Goal: Task Accomplishment & Management: Manage account settings

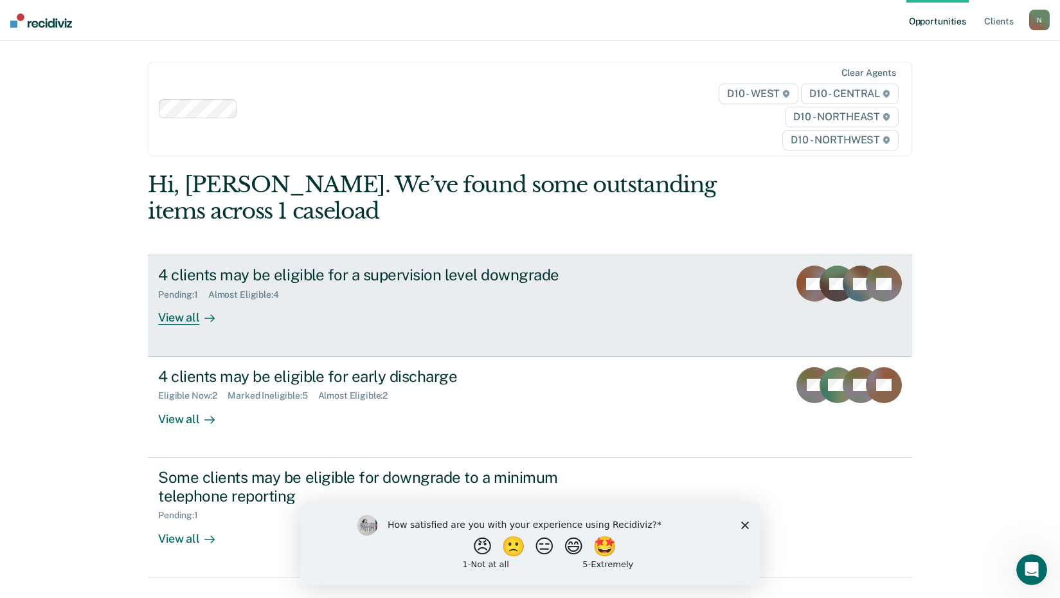
click at [199, 318] on div at bounding box center [206, 317] width 15 height 15
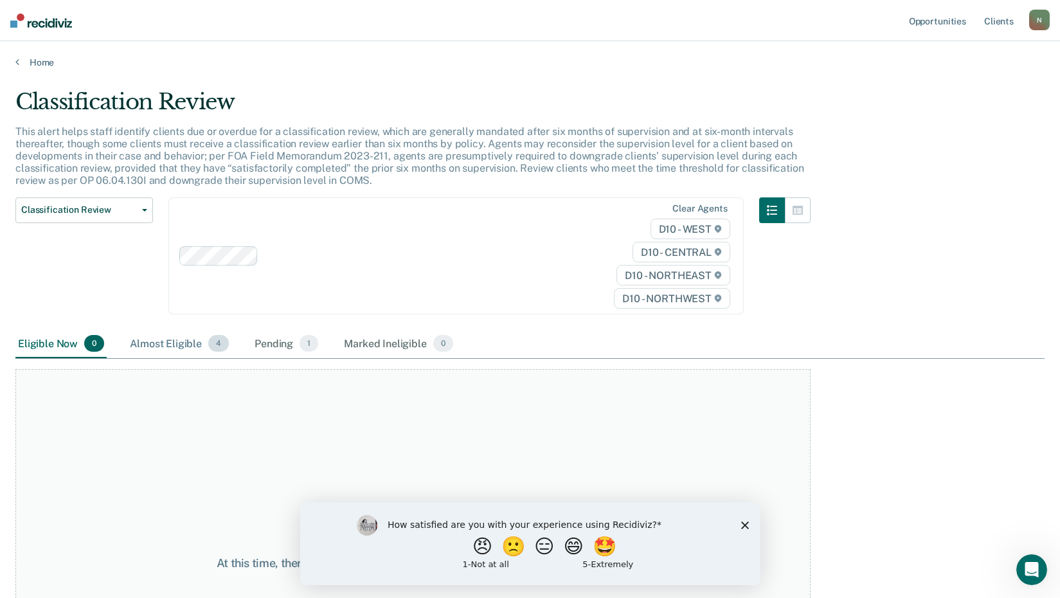
click at [150, 345] on div "Almost Eligible 4" at bounding box center [179, 344] width 104 height 28
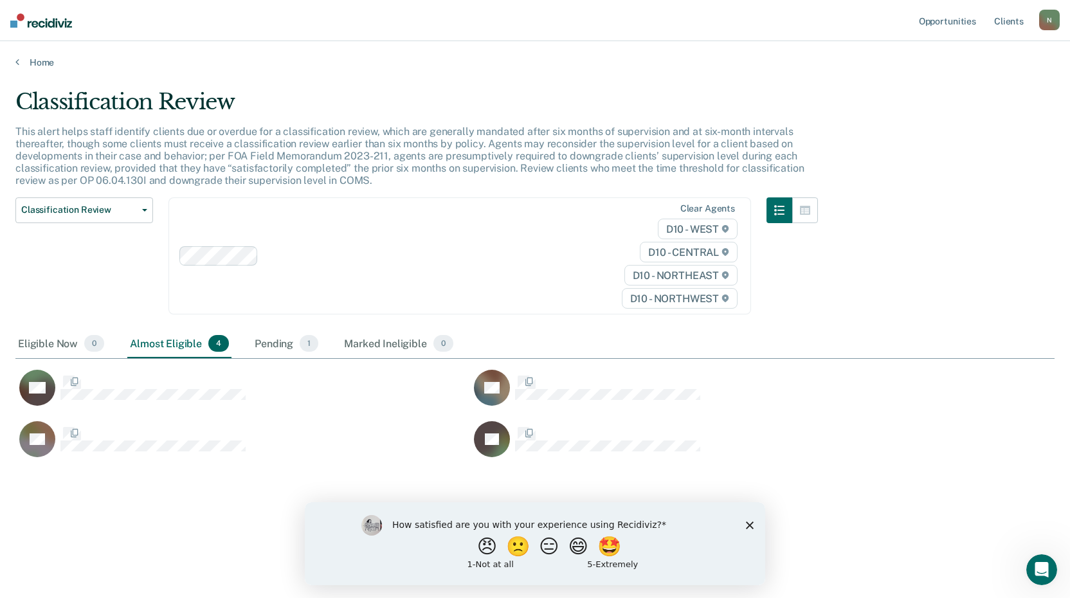
scroll to position [403, 1029]
click at [274, 342] on div "Pending 1" at bounding box center [286, 344] width 69 height 28
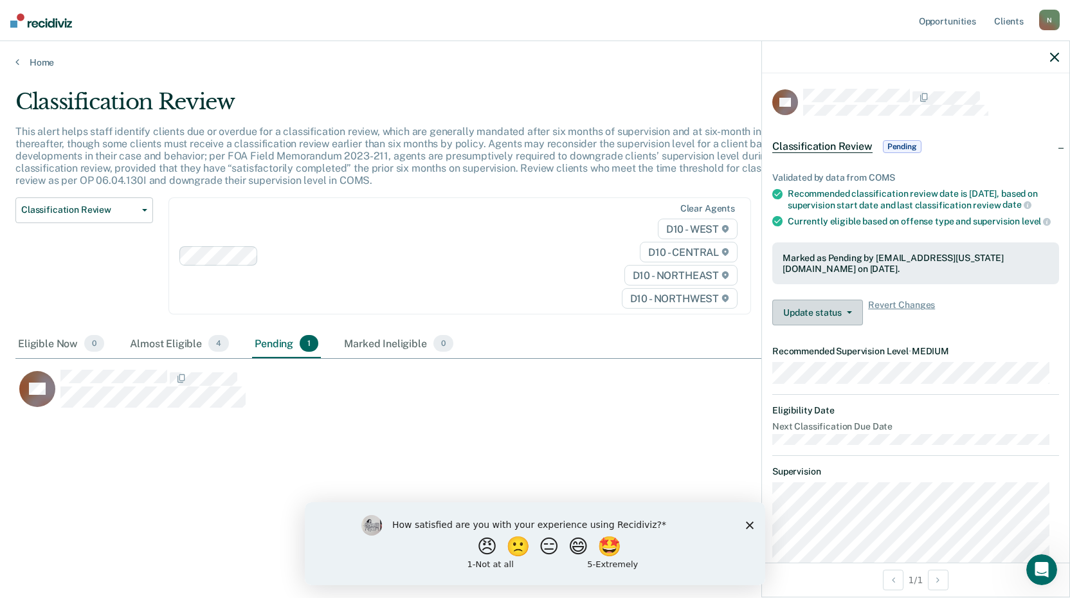
click at [849, 314] on icon "button" at bounding box center [849, 312] width 5 height 3
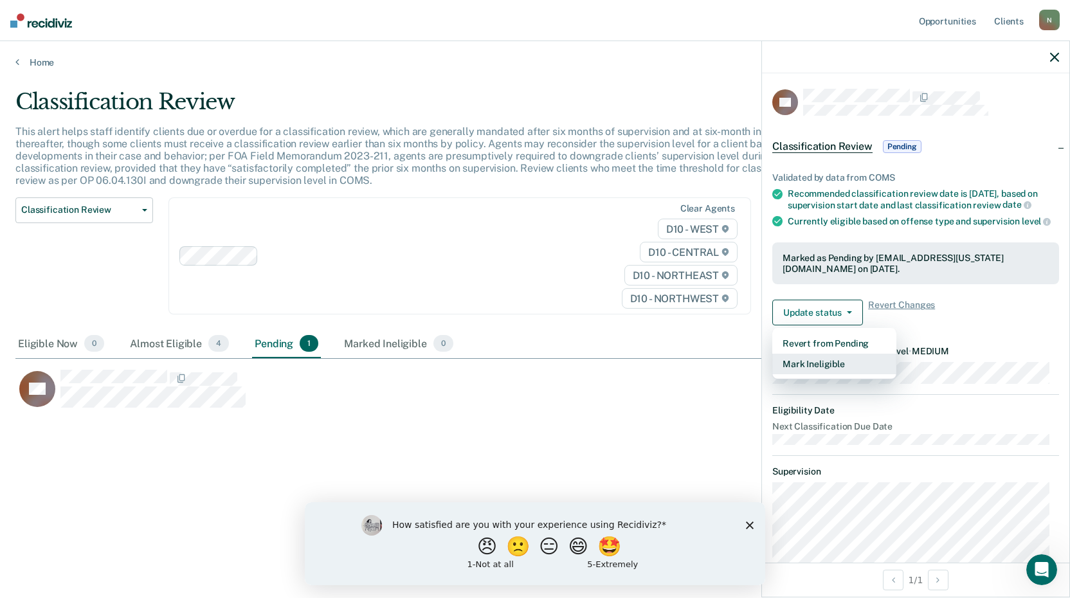
click at [831, 374] on button "Mark Ineligible" at bounding box center [834, 364] width 124 height 21
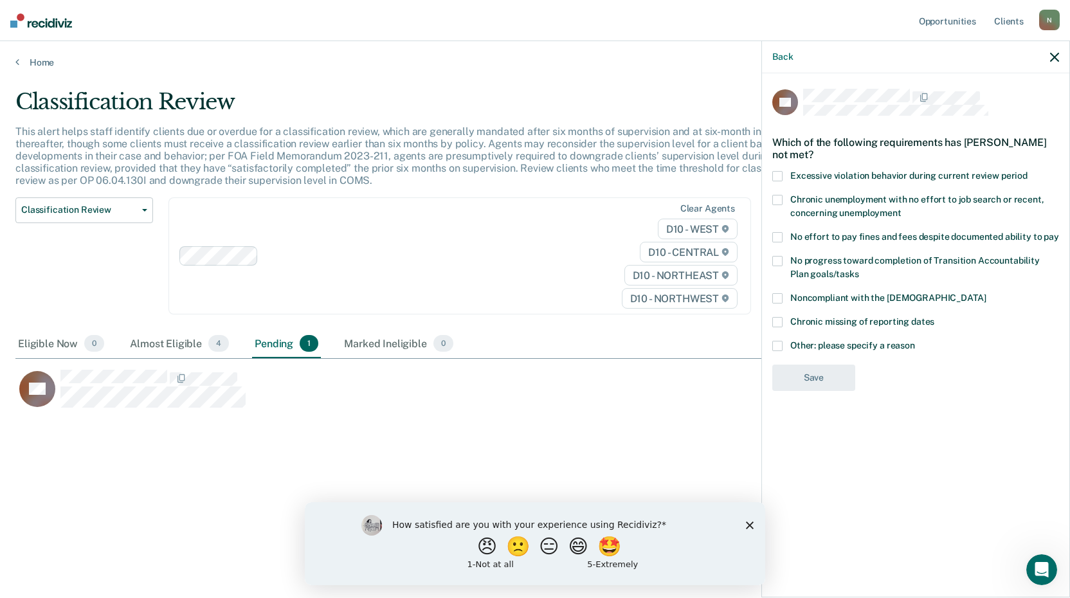
click at [784, 232] on label "No effort to pay fines and fees despite documented ability to pay" at bounding box center [915, 238] width 287 height 13
click at [1059, 232] on input "No effort to pay fines and fees despite documented ability to pay" at bounding box center [1059, 232] width 0 height 0
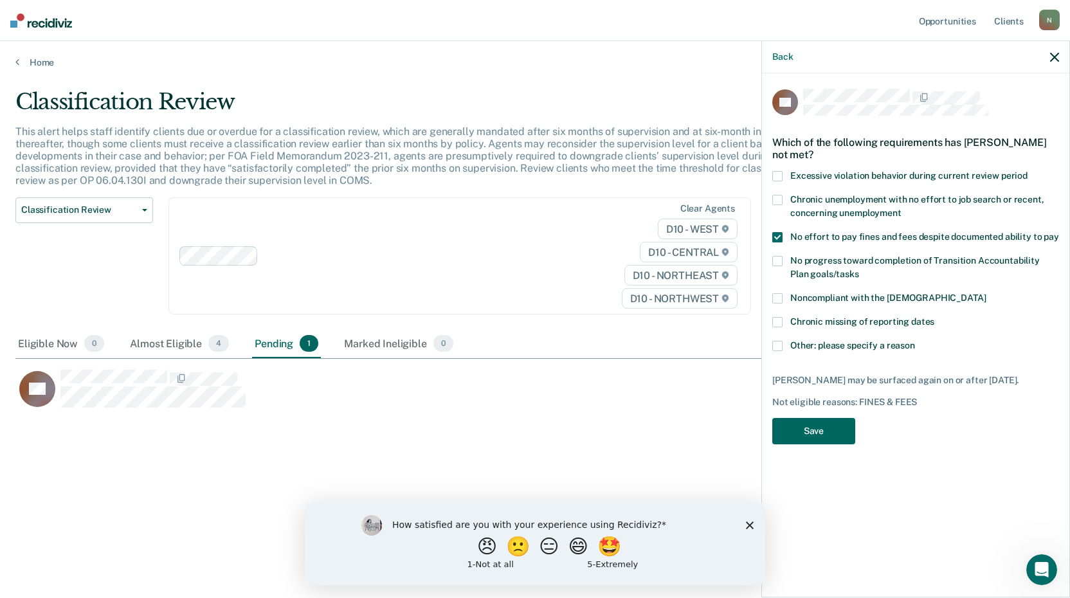
click at [820, 444] on button "Save" at bounding box center [813, 431] width 83 height 26
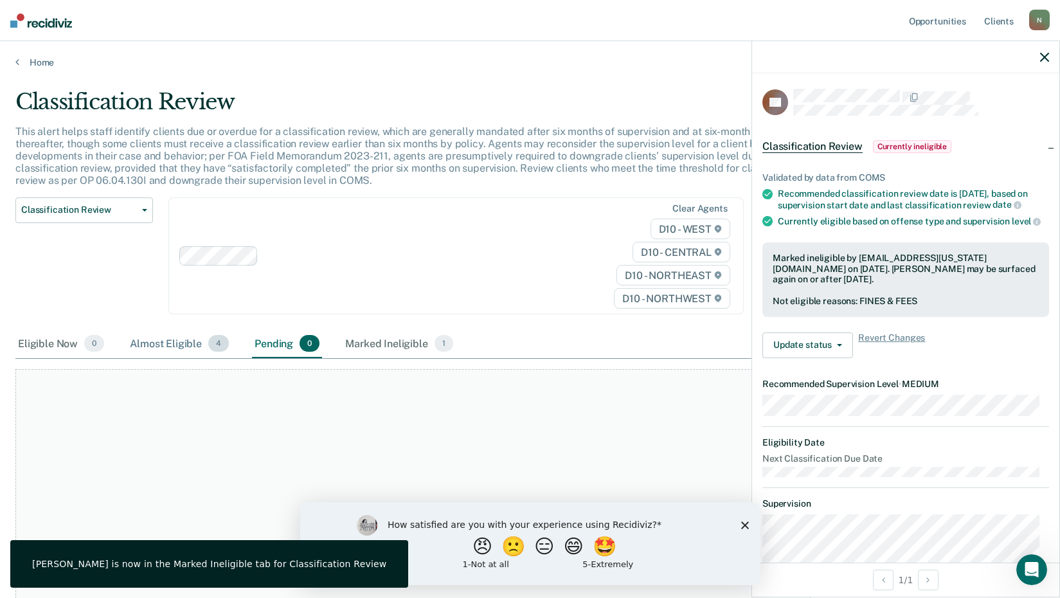
click at [180, 344] on div "Almost Eligible 4" at bounding box center [179, 344] width 104 height 28
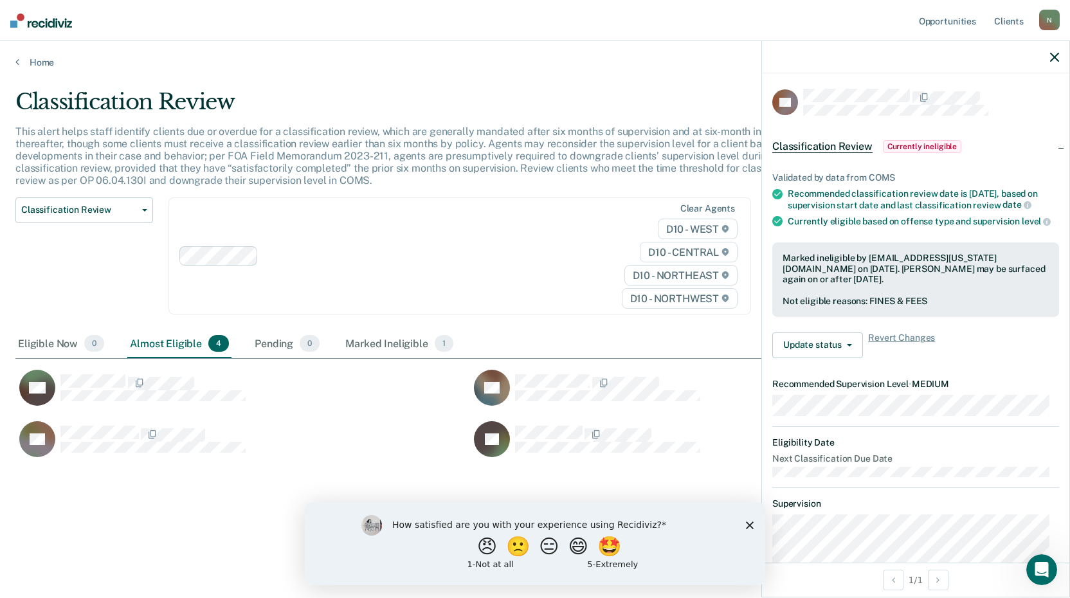
click at [1055, 55] on icon "button" at bounding box center [1054, 57] width 9 height 9
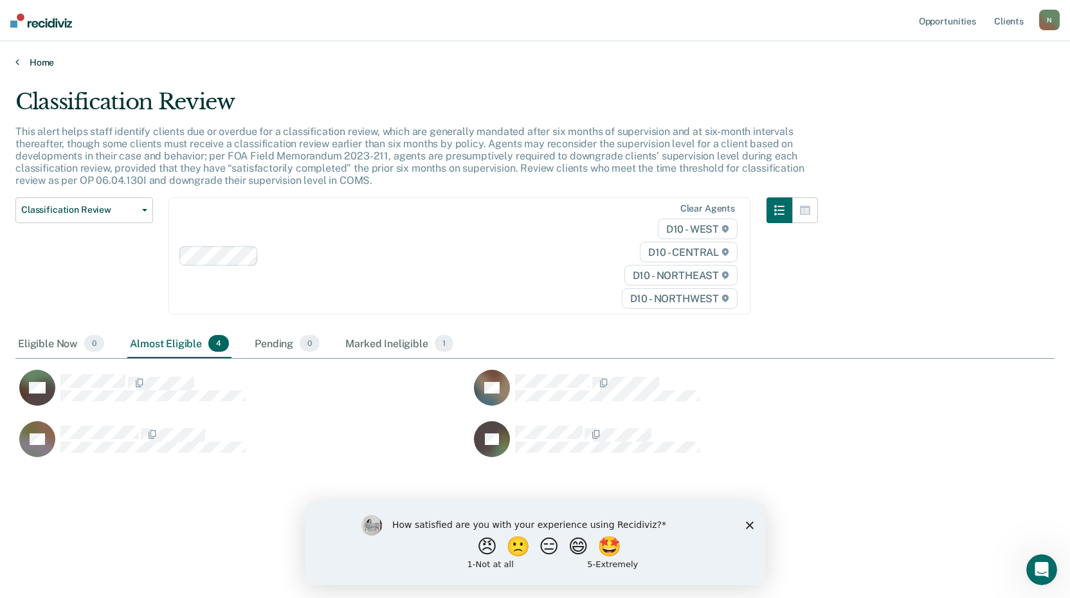
click at [23, 62] on link "Home" at bounding box center [534, 63] width 1039 height 12
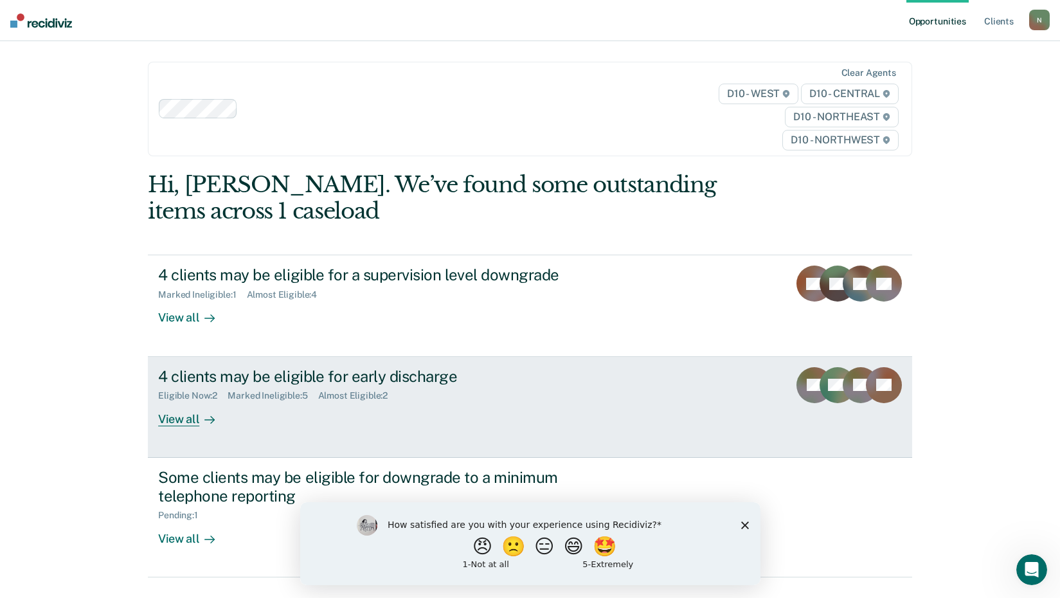
click at [177, 418] on div "View all" at bounding box center [194, 413] width 72 height 25
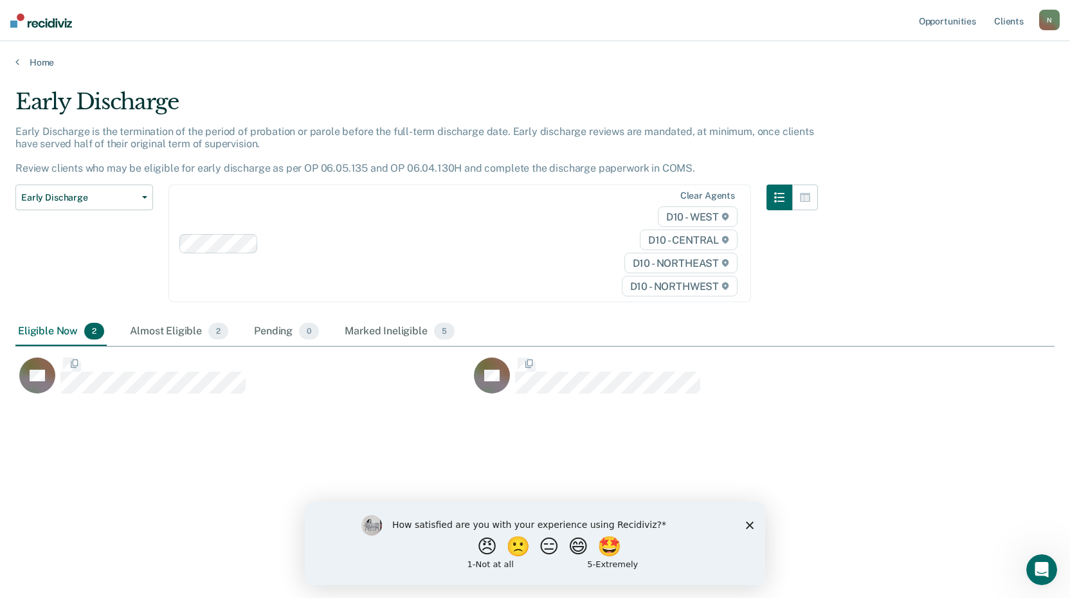
scroll to position [403, 1029]
click at [529, 352] on div "DT DT" at bounding box center [469, 371] width 909 height 51
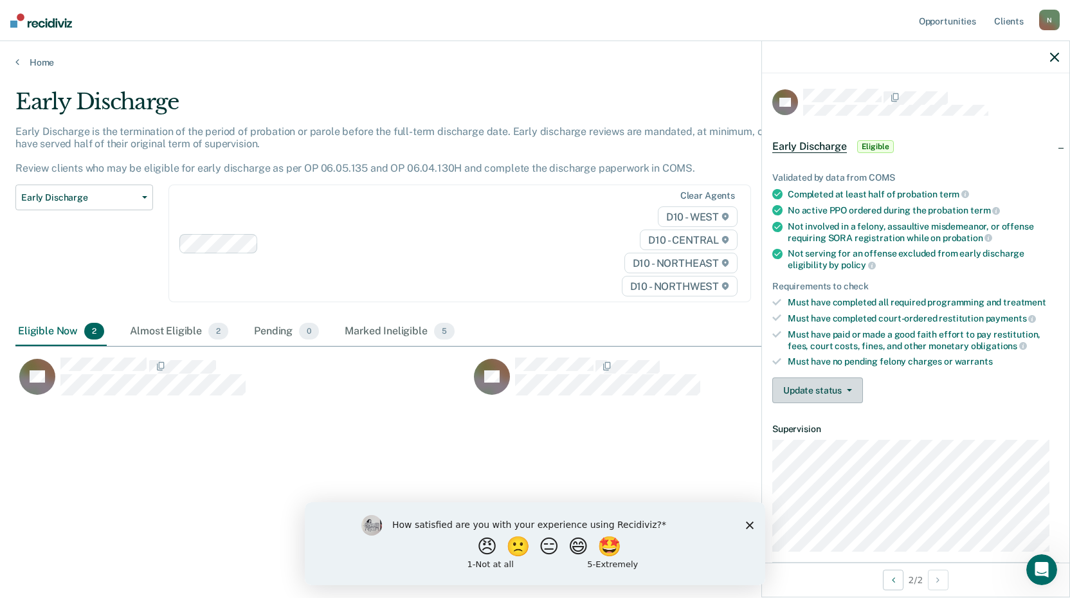
click at [841, 389] on span "button" at bounding box center [846, 390] width 10 height 3
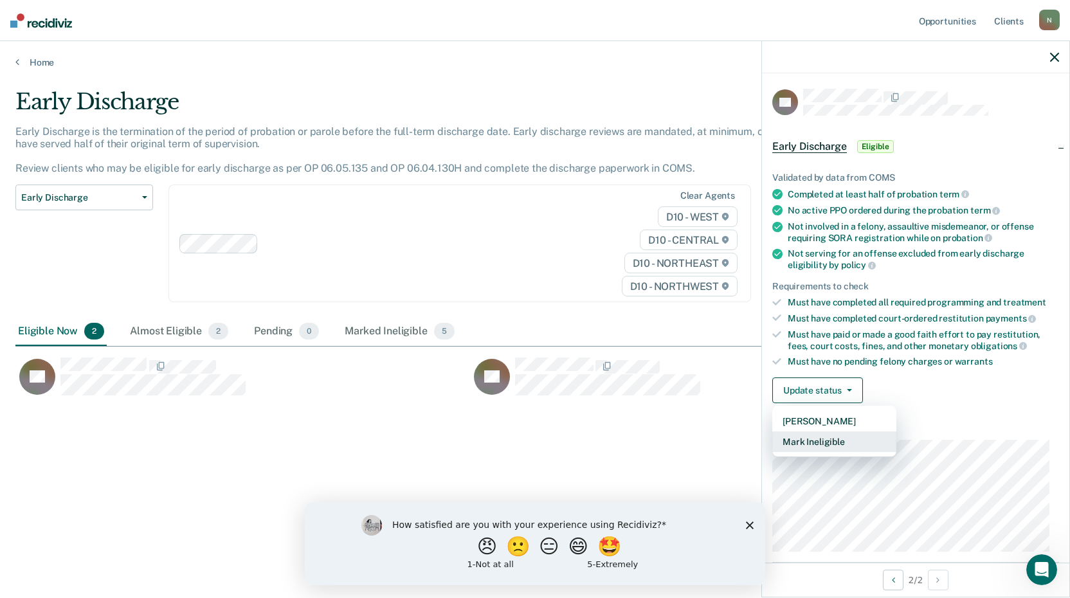
click at [825, 438] on button "Mark Ineligible" at bounding box center [834, 441] width 124 height 21
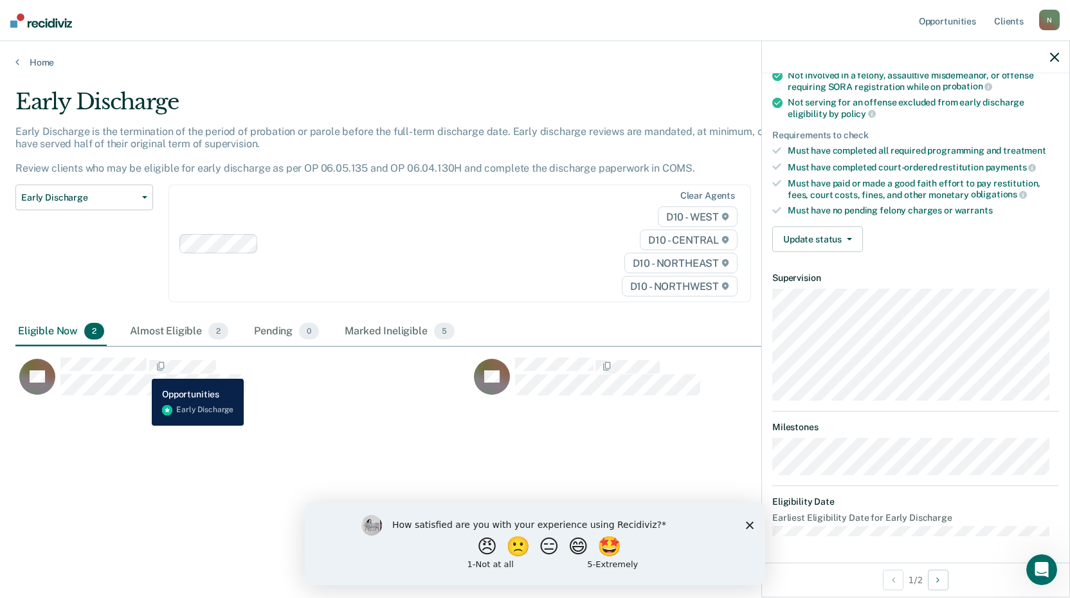
scroll to position [150, 0]
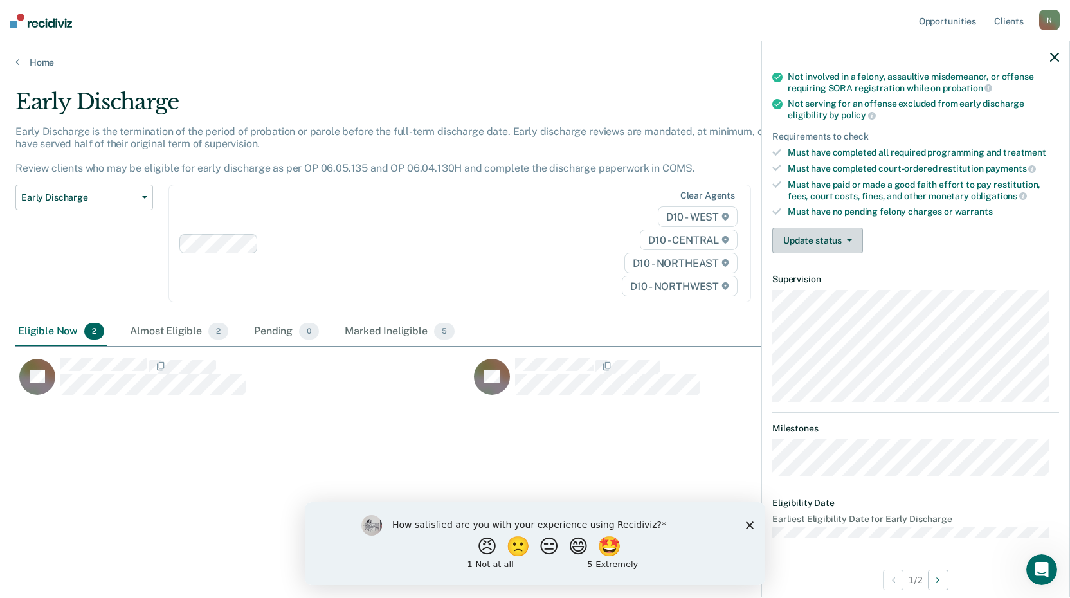
click at [841, 239] on span "button" at bounding box center [846, 240] width 10 height 3
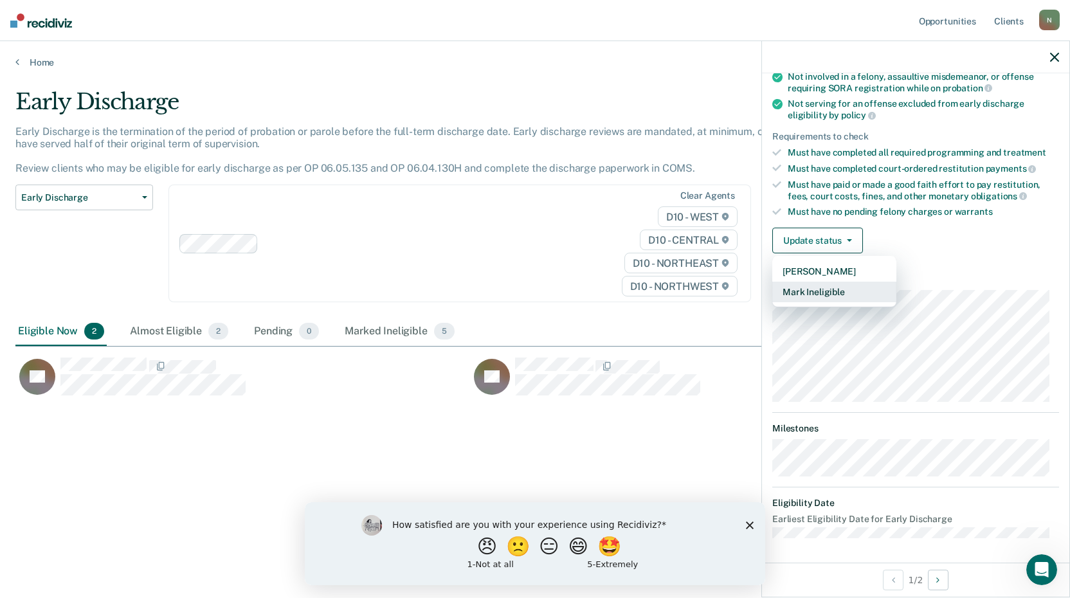
click at [819, 287] on button "Mark Ineligible" at bounding box center [834, 292] width 124 height 21
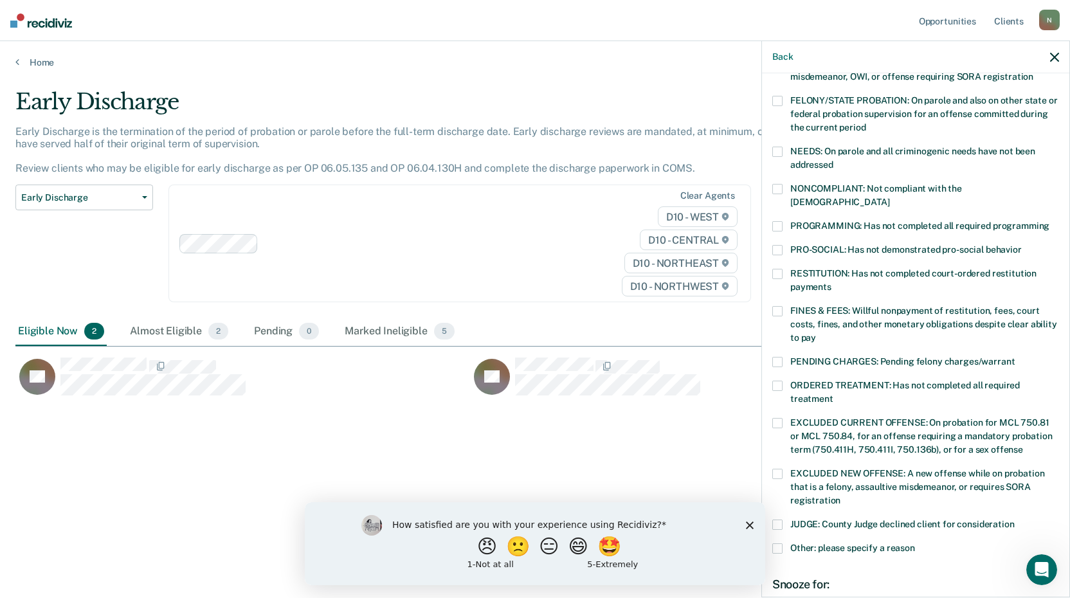
click at [777, 221] on span at bounding box center [777, 226] width 10 height 10
click at [1049, 221] on input "PROGRAMMING: Has not completed all required programming" at bounding box center [1049, 221] width 0 height 0
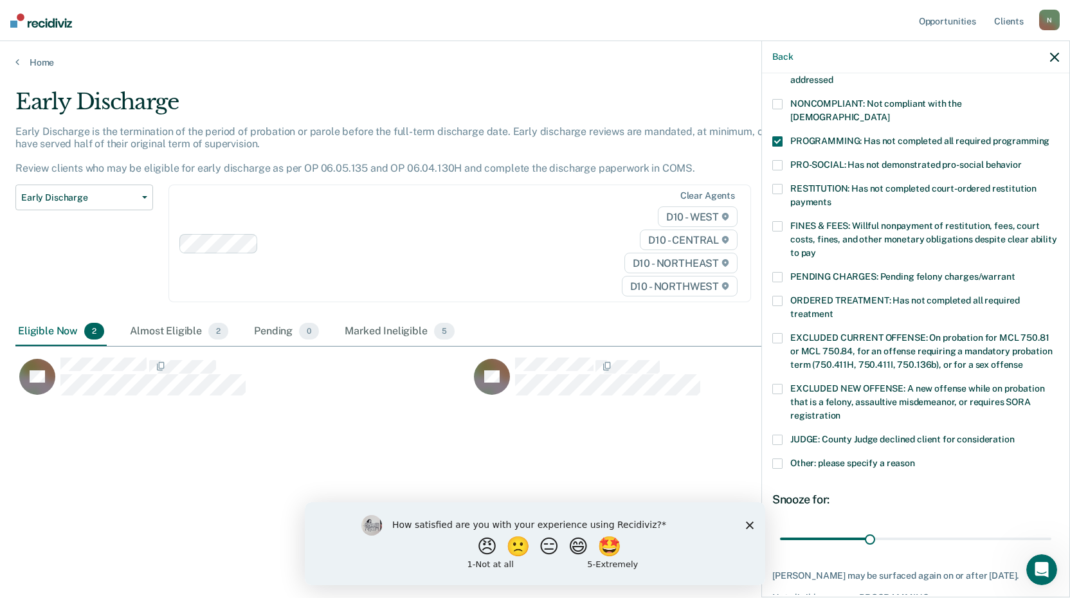
scroll to position [298, 0]
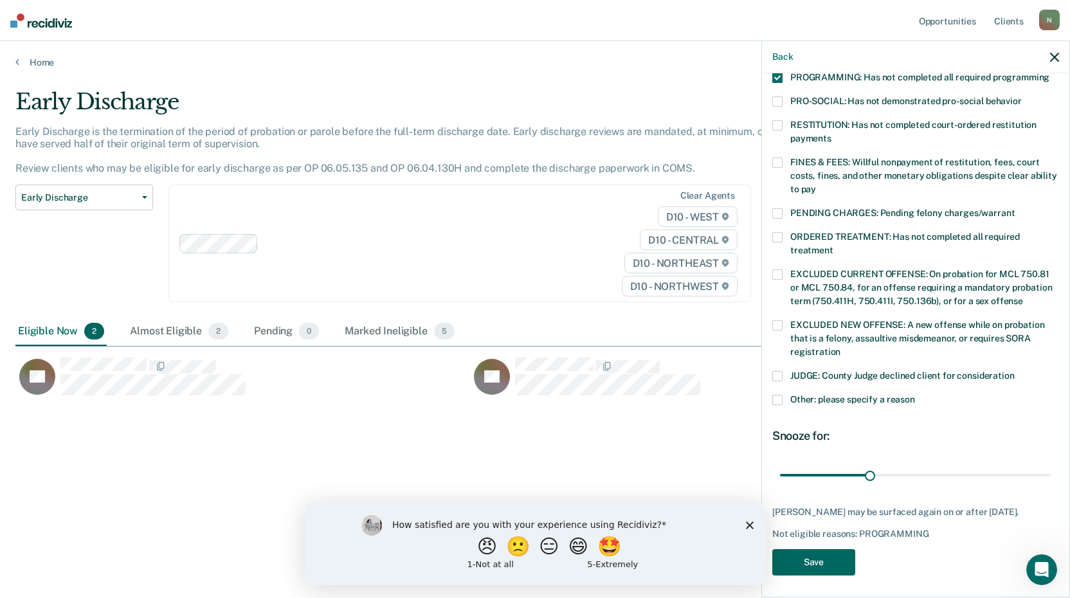
click at [834, 555] on button "Save" at bounding box center [813, 562] width 83 height 26
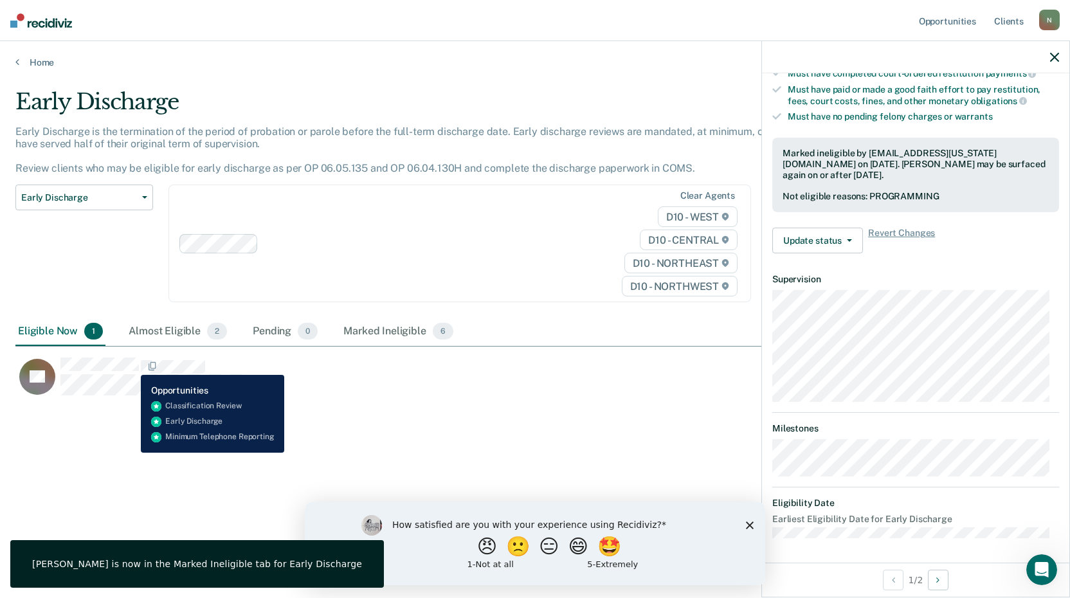
scroll to position [123, 0]
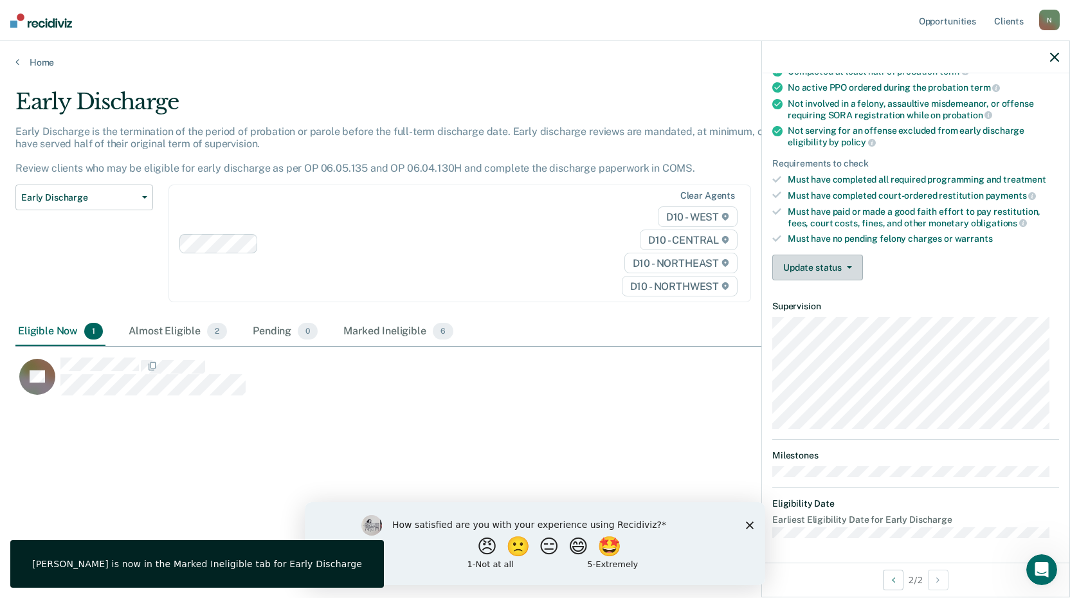
click at [841, 269] on button "Update status" at bounding box center [817, 268] width 91 height 26
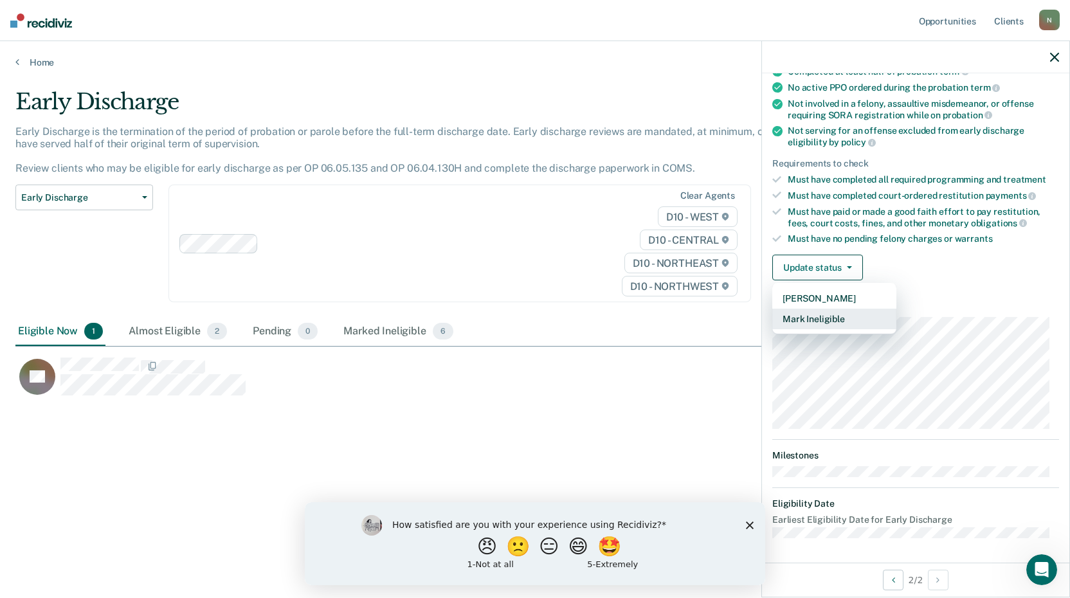
click at [830, 321] on button "Mark Ineligible" at bounding box center [834, 319] width 124 height 21
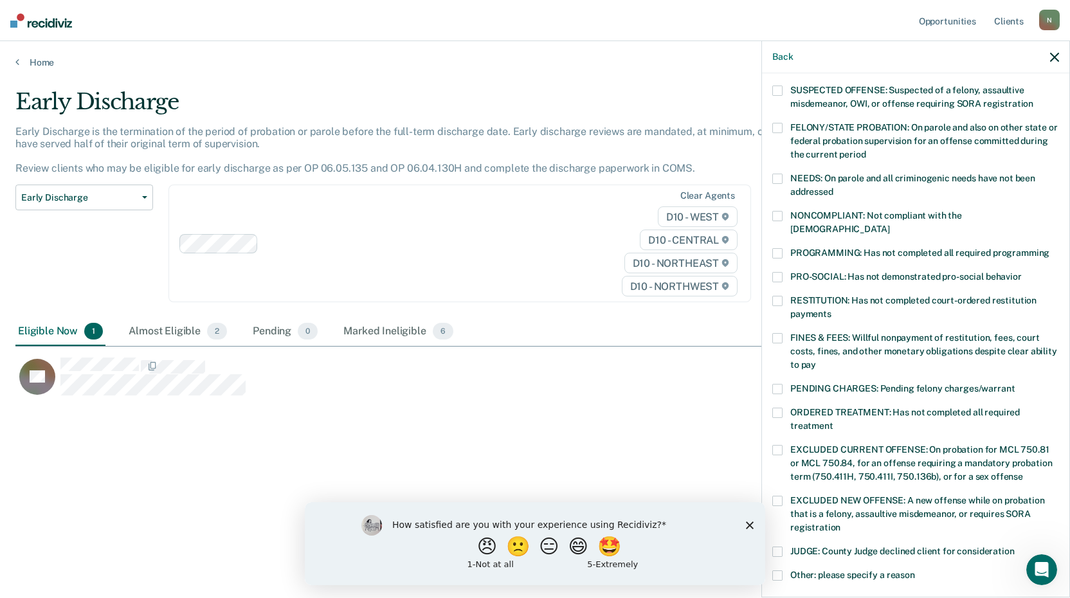
click at [785, 248] on label "PROGRAMMING: Has not completed all required programming" at bounding box center [915, 254] width 287 height 13
click at [1049, 248] on input "PROGRAMMING: Has not completed all required programming" at bounding box center [1049, 248] width 0 height 0
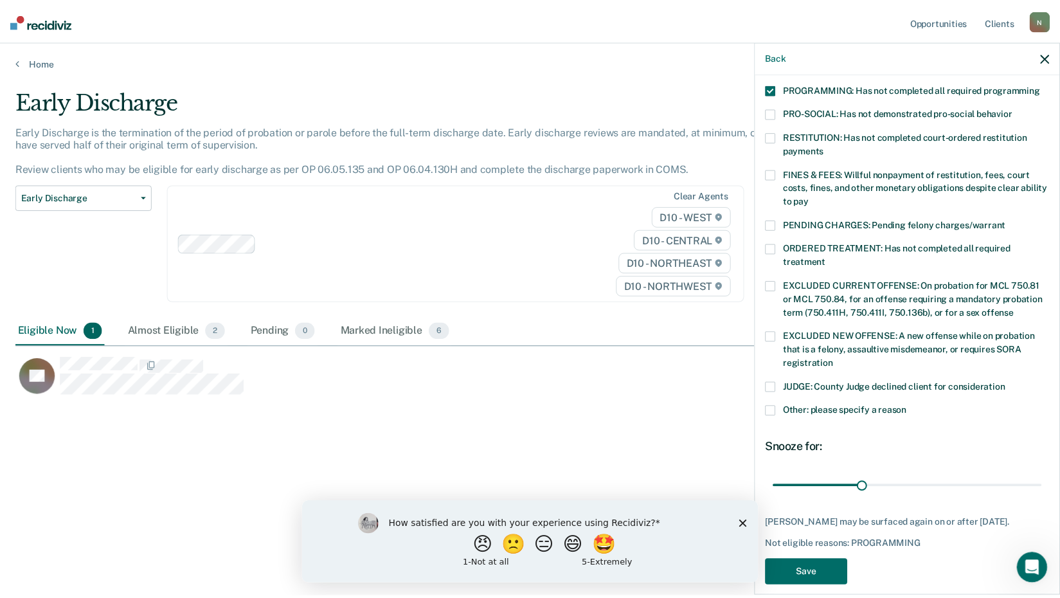
scroll to position [287, 0]
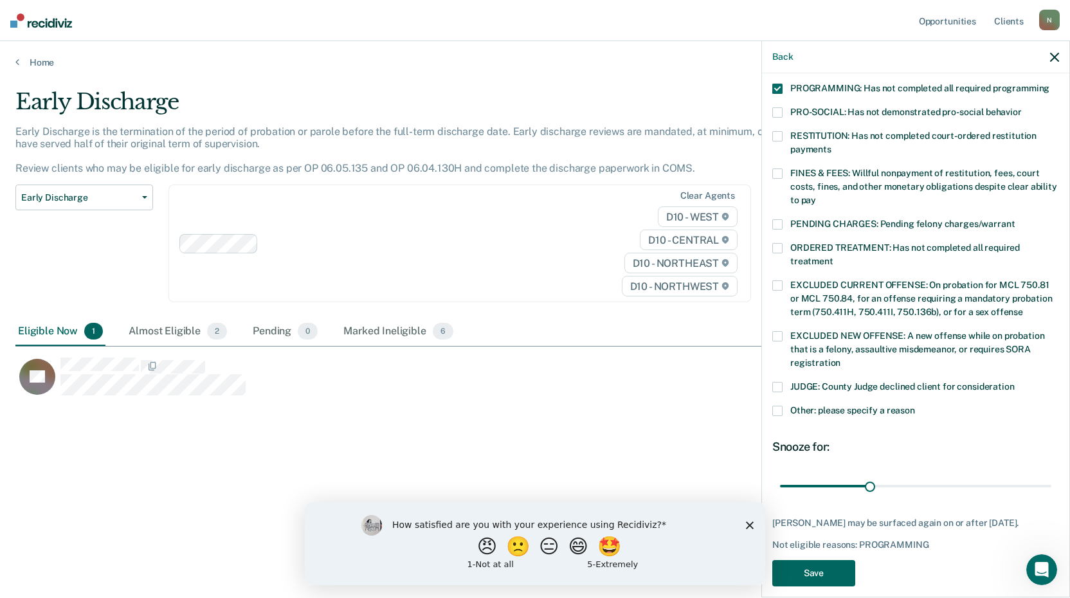
click at [832, 560] on button "Save" at bounding box center [813, 573] width 83 height 26
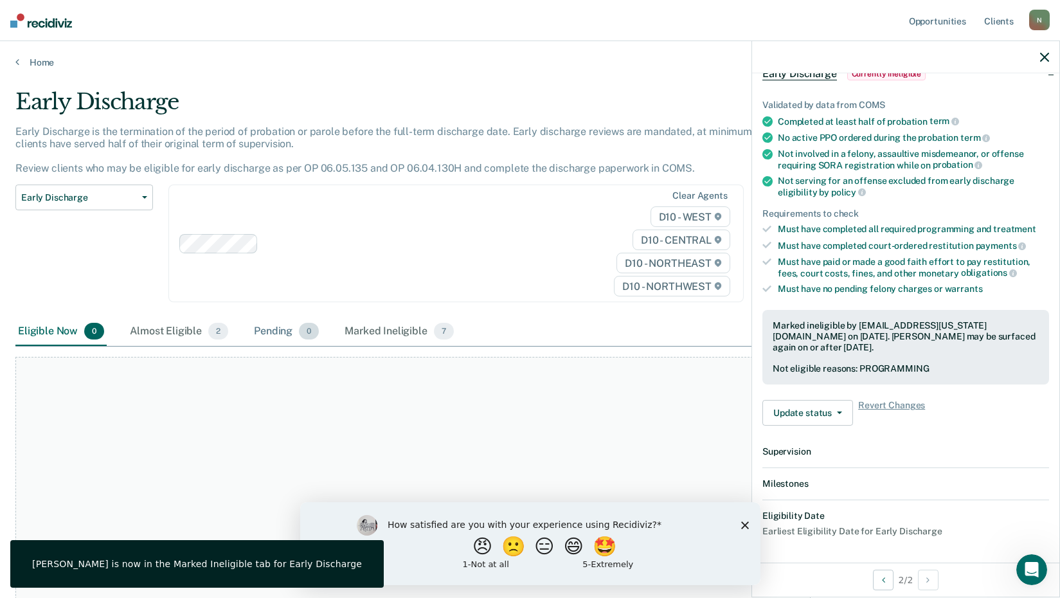
scroll to position [218, 0]
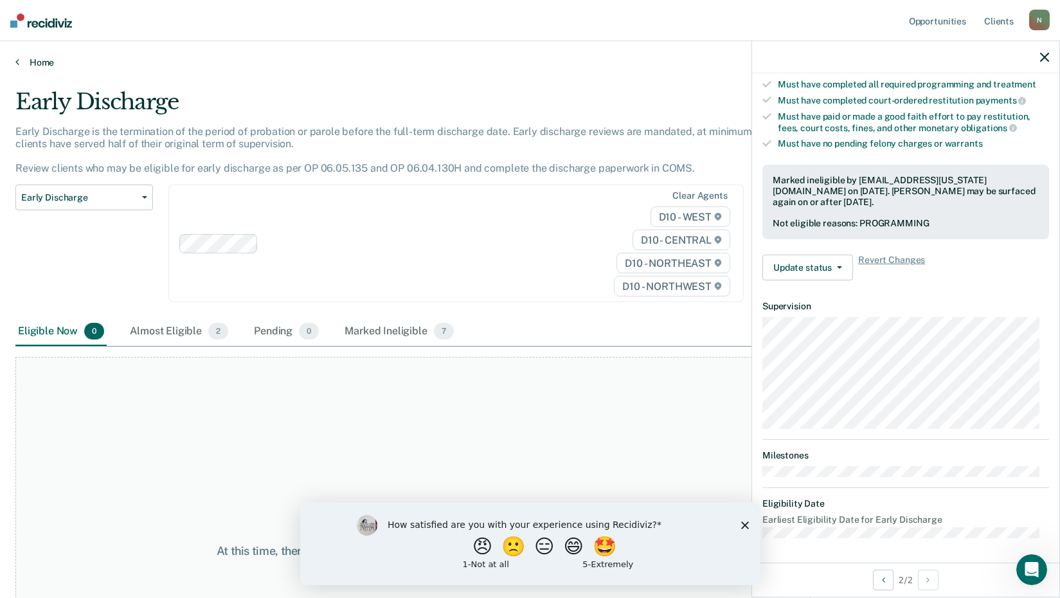
click at [37, 60] on link "Home" at bounding box center [529, 63] width 1029 height 12
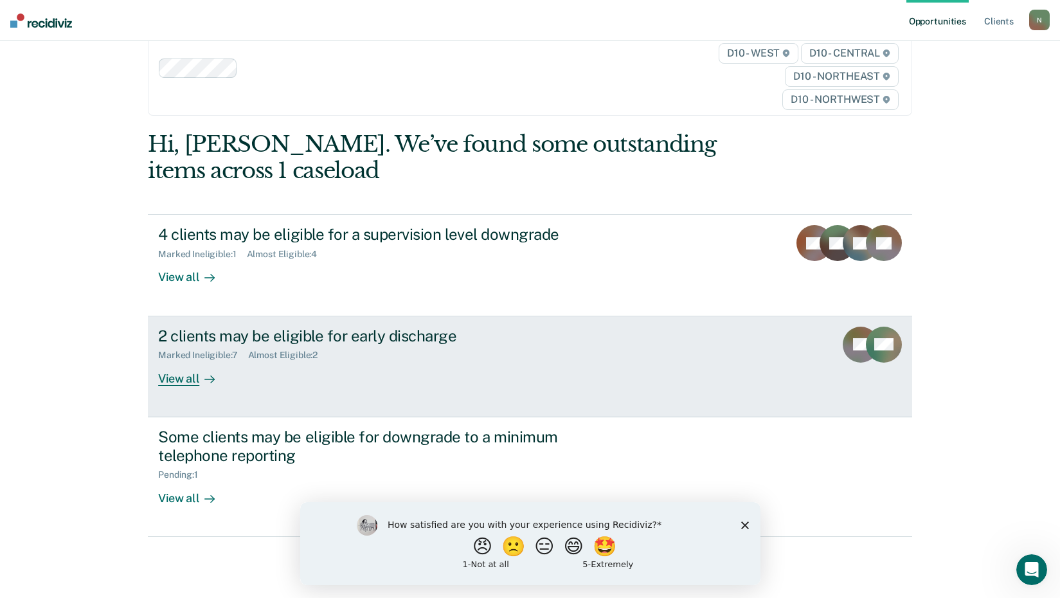
scroll to position [58, 0]
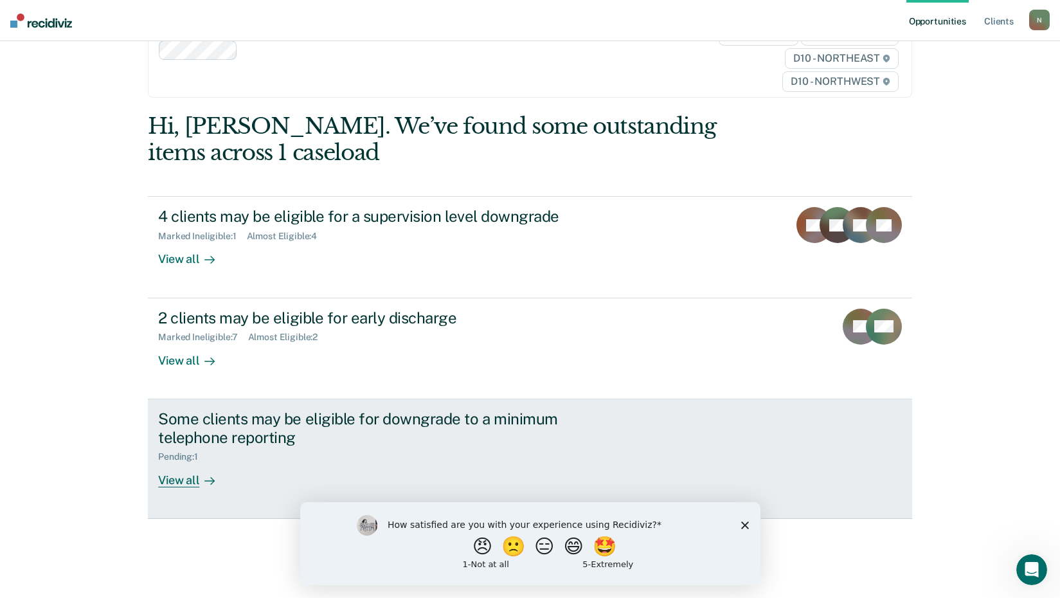
click at [183, 474] on div "View all" at bounding box center [194, 474] width 72 height 25
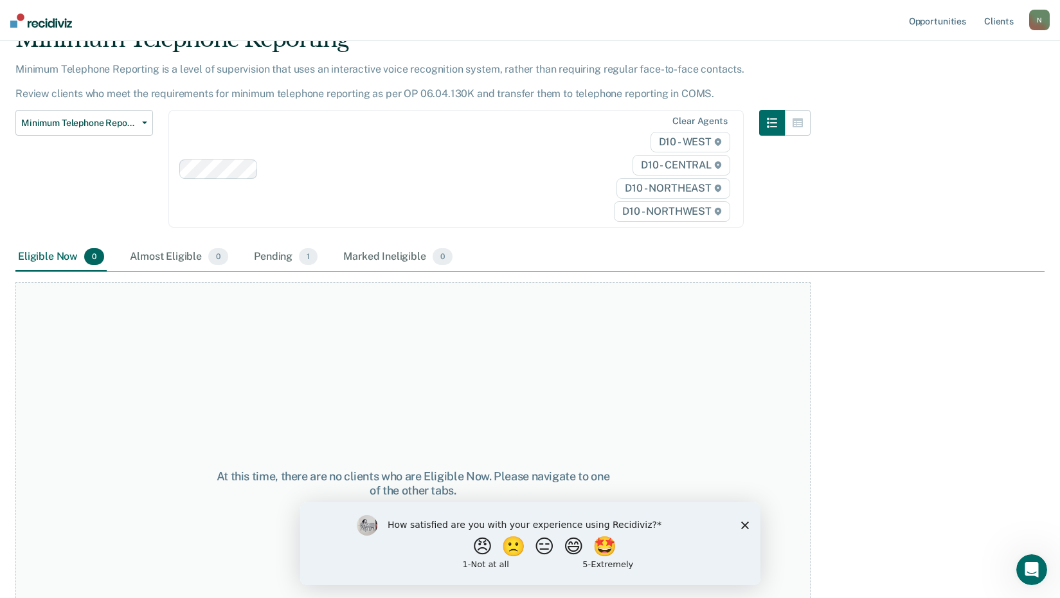
scroll to position [149, 0]
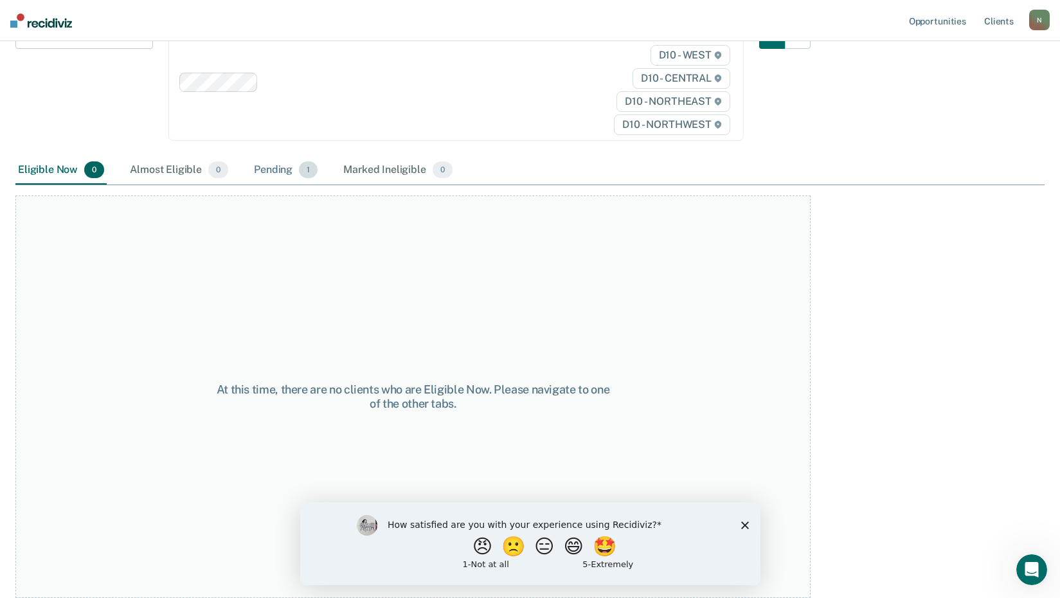
click at [283, 172] on div "Pending 1" at bounding box center [285, 170] width 69 height 28
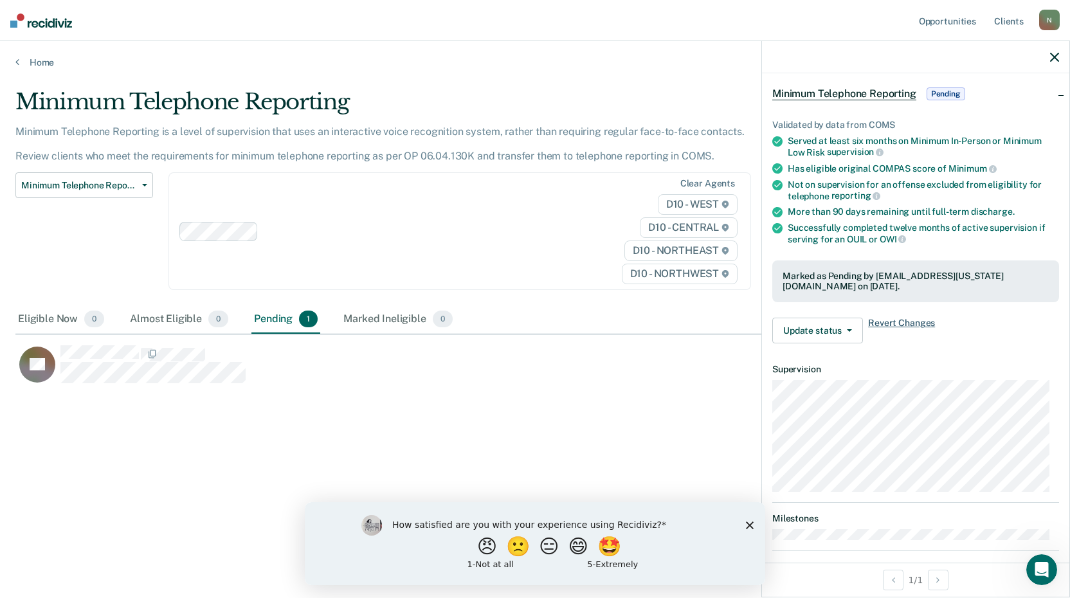
scroll to position [0, 0]
